Goal: Task Accomplishment & Management: Manage account settings

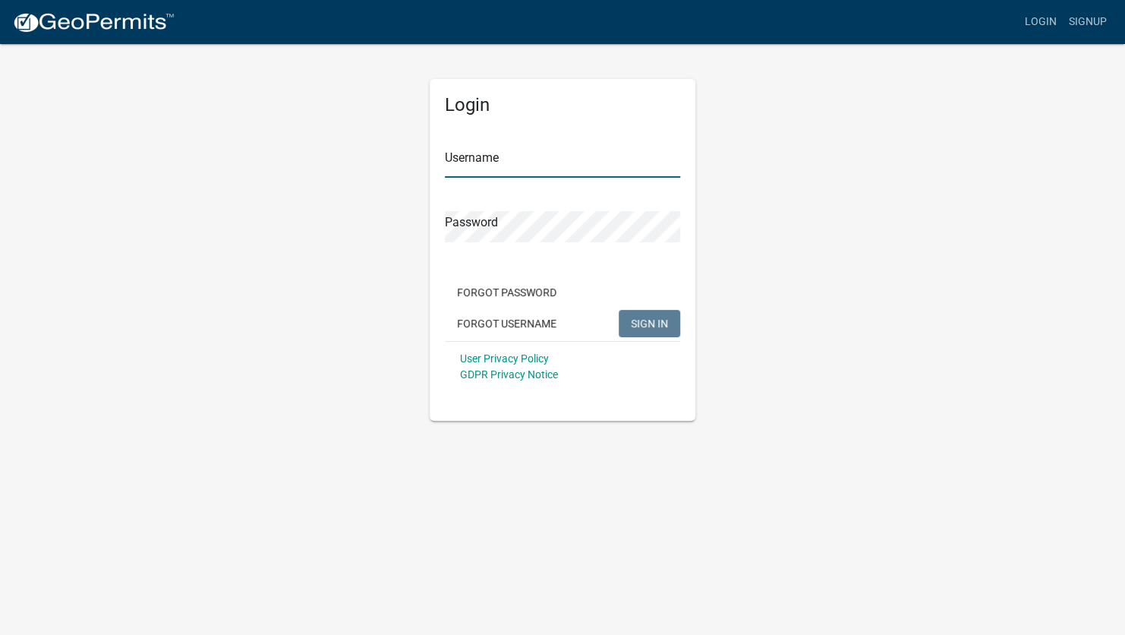
type input "[EMAIL_ADDRESS][DOMAIN_NAME]"
click at [644, 325] on span "SIGN IN" at bounding box center [649, 323] width 37 height 12
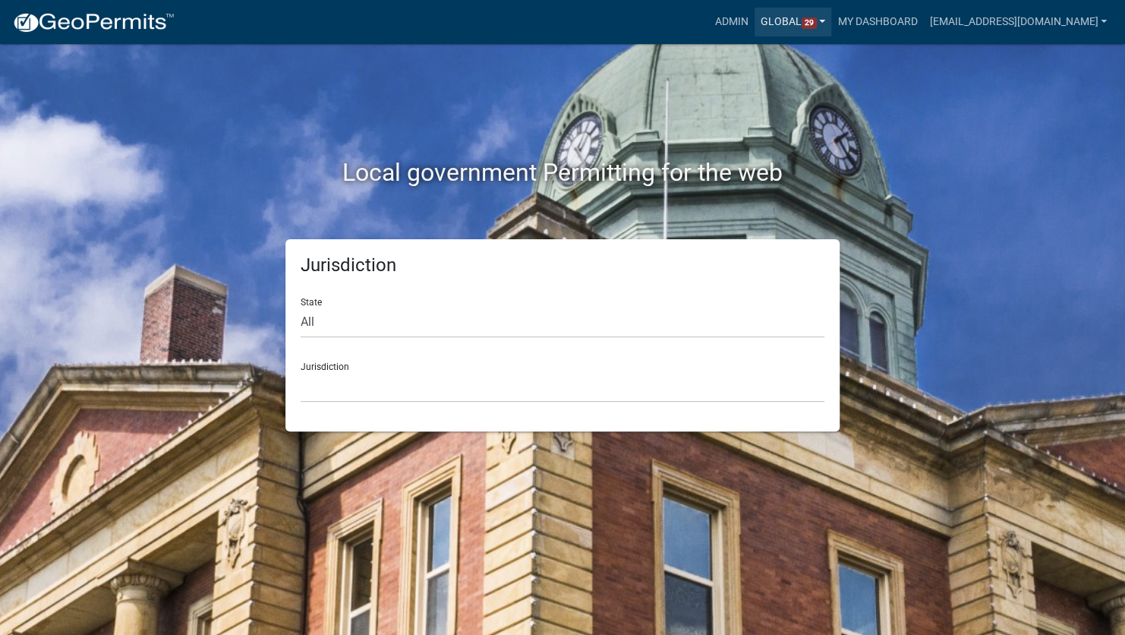
click at [772, 21] on link "Global 29" at bounding box center [792, 22] width 77 height 29
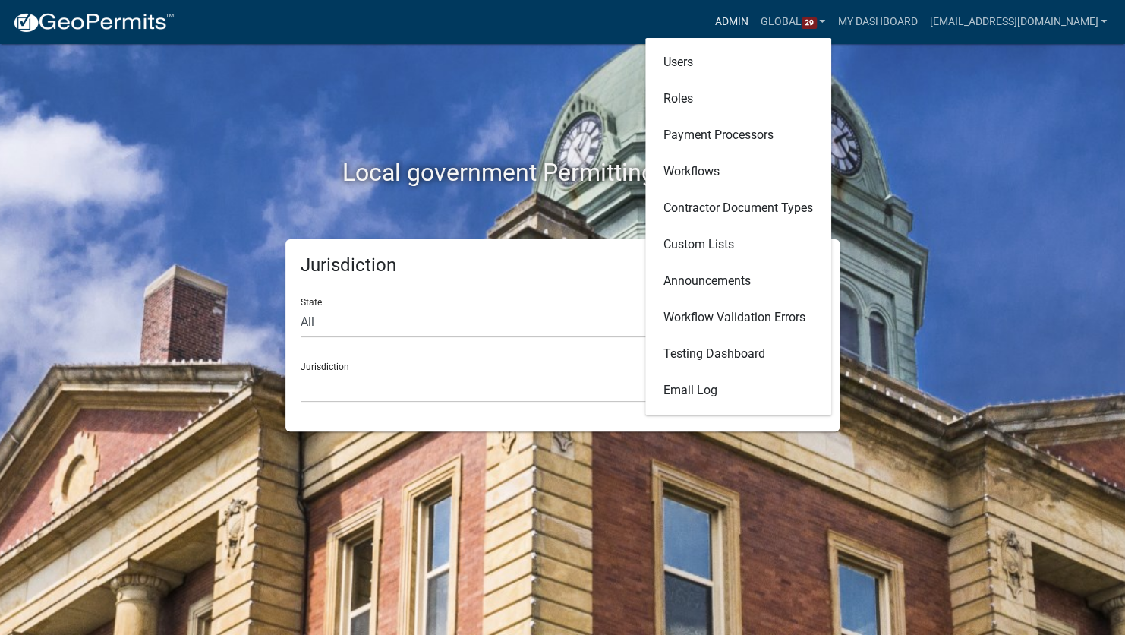
click at [726, 17] on link "Admin" at bounding box center [732, 22] width 46 height 29
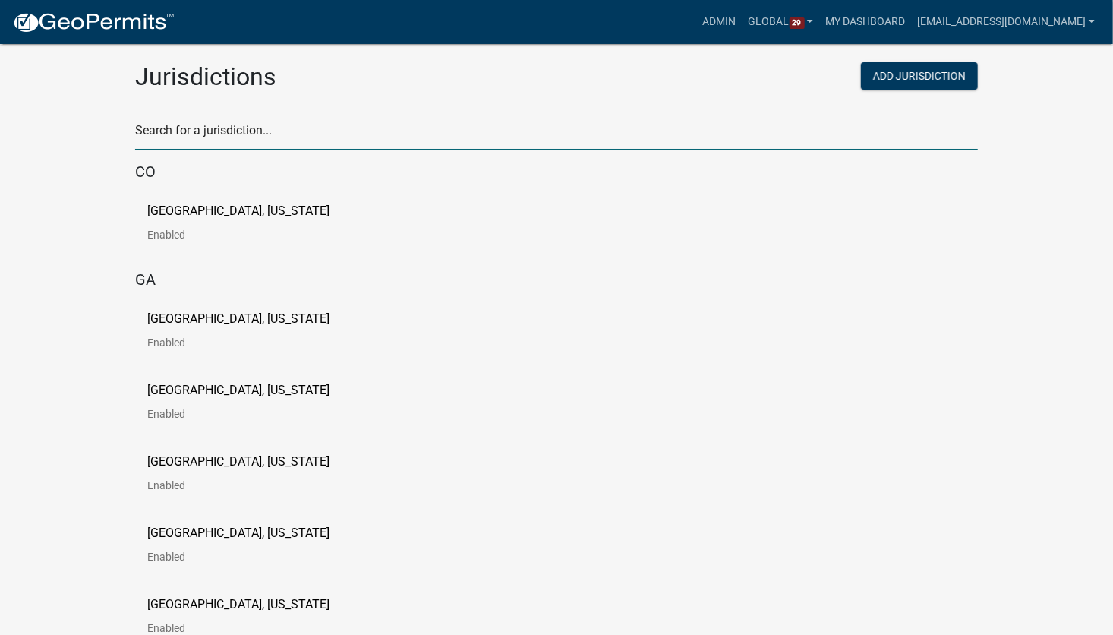
click at [275, 133] on input "text" at bounding box center [556, 134] width 843 height 31
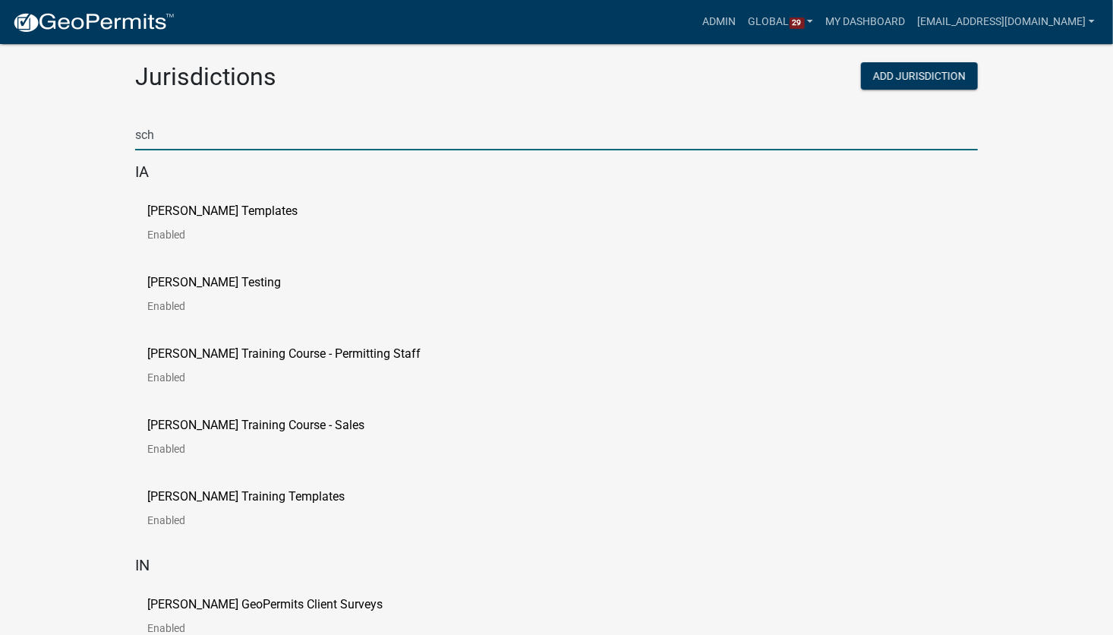
type input "sch"
drag, startPoint x: 495, startPoint y: 502, endPoint x: 450, endPoint y: 466, distance: 57.3
click at [495, 501] on div "[PERSON_NAME] Training Templates Enabled" at bounding box center [556, 513] width 843 height 71
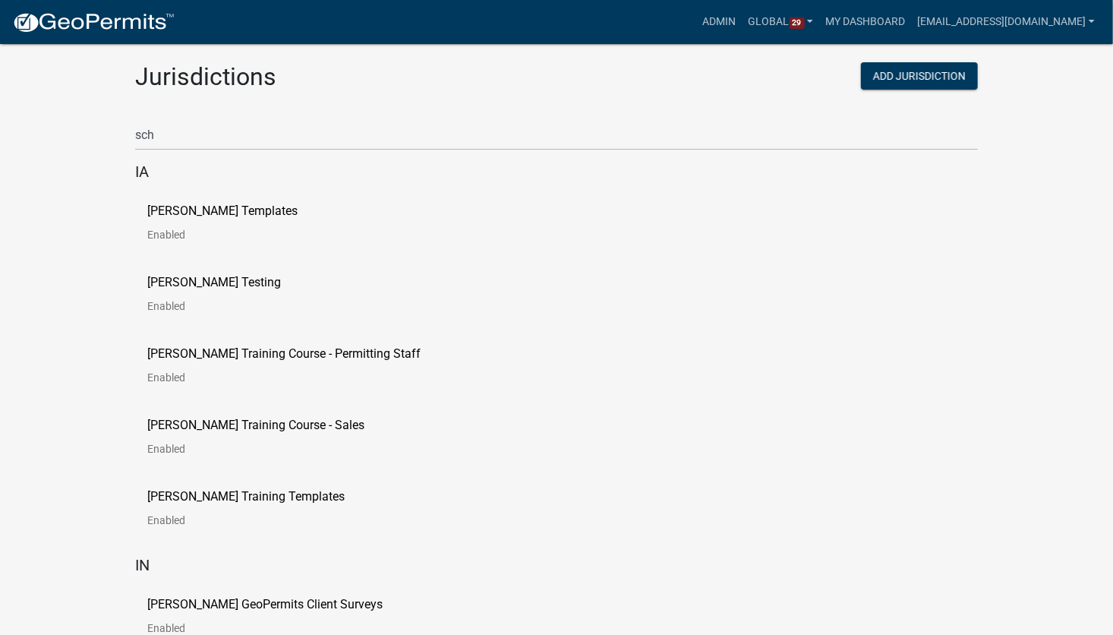
click at [292, 606] on p "[PERSON_NAME] GeoPermits Client Surveys" at bounding box center [264, 604] width 235 height 12
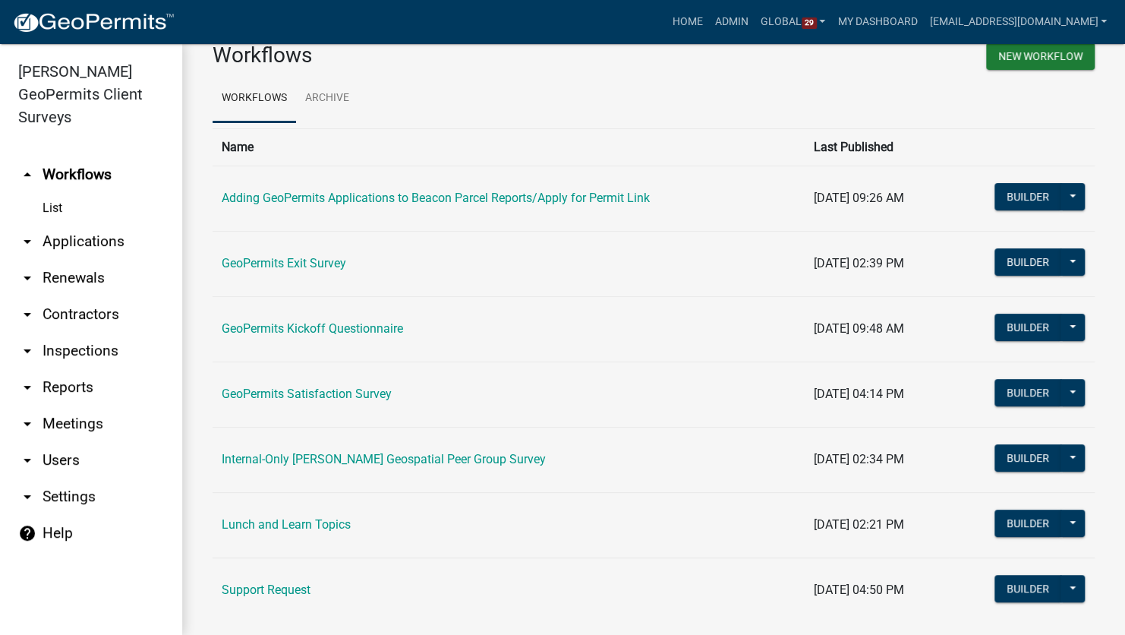
scroll to position [61, 0]
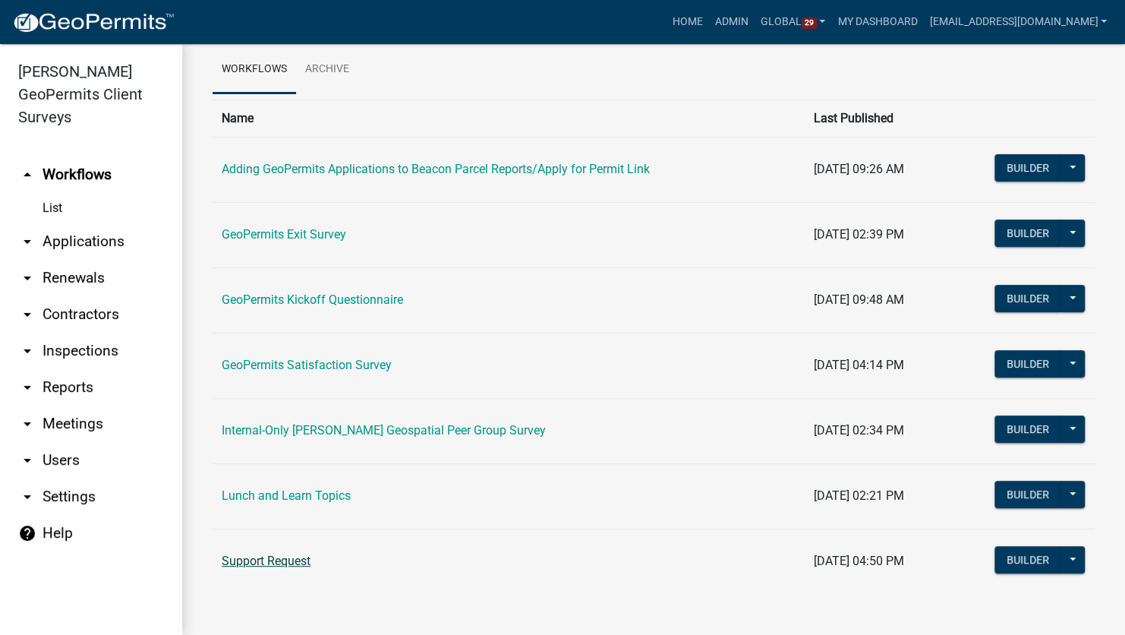
click at [264, 559] on link "Support Request" at bounding box center [266, 560] width 89 height 14
